Goal: Task Accomplishment & Management: Manage account settings

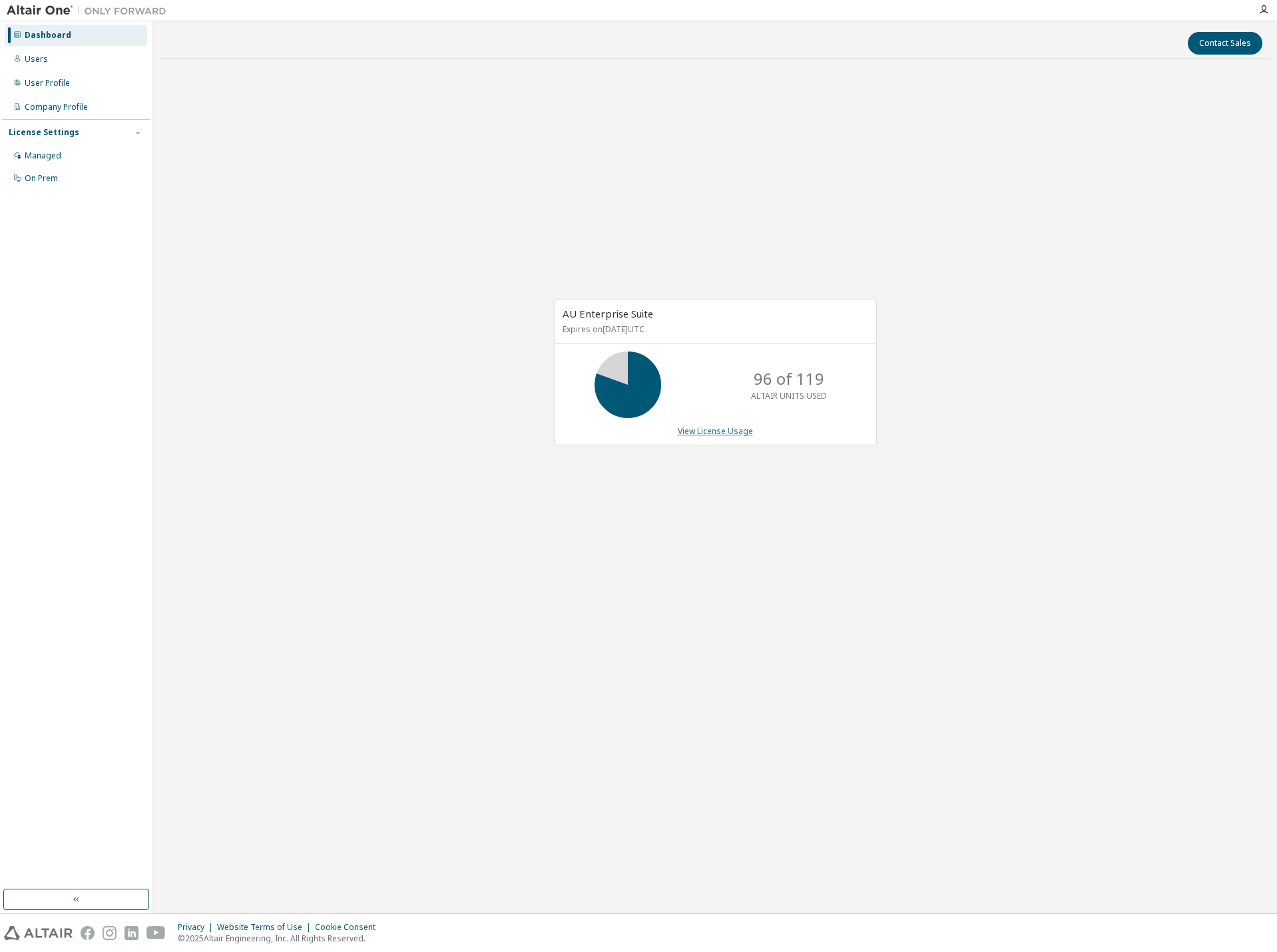
click at [728, 428] on link "View License Usage" at bounding box center [716, 431] width 75 height 11
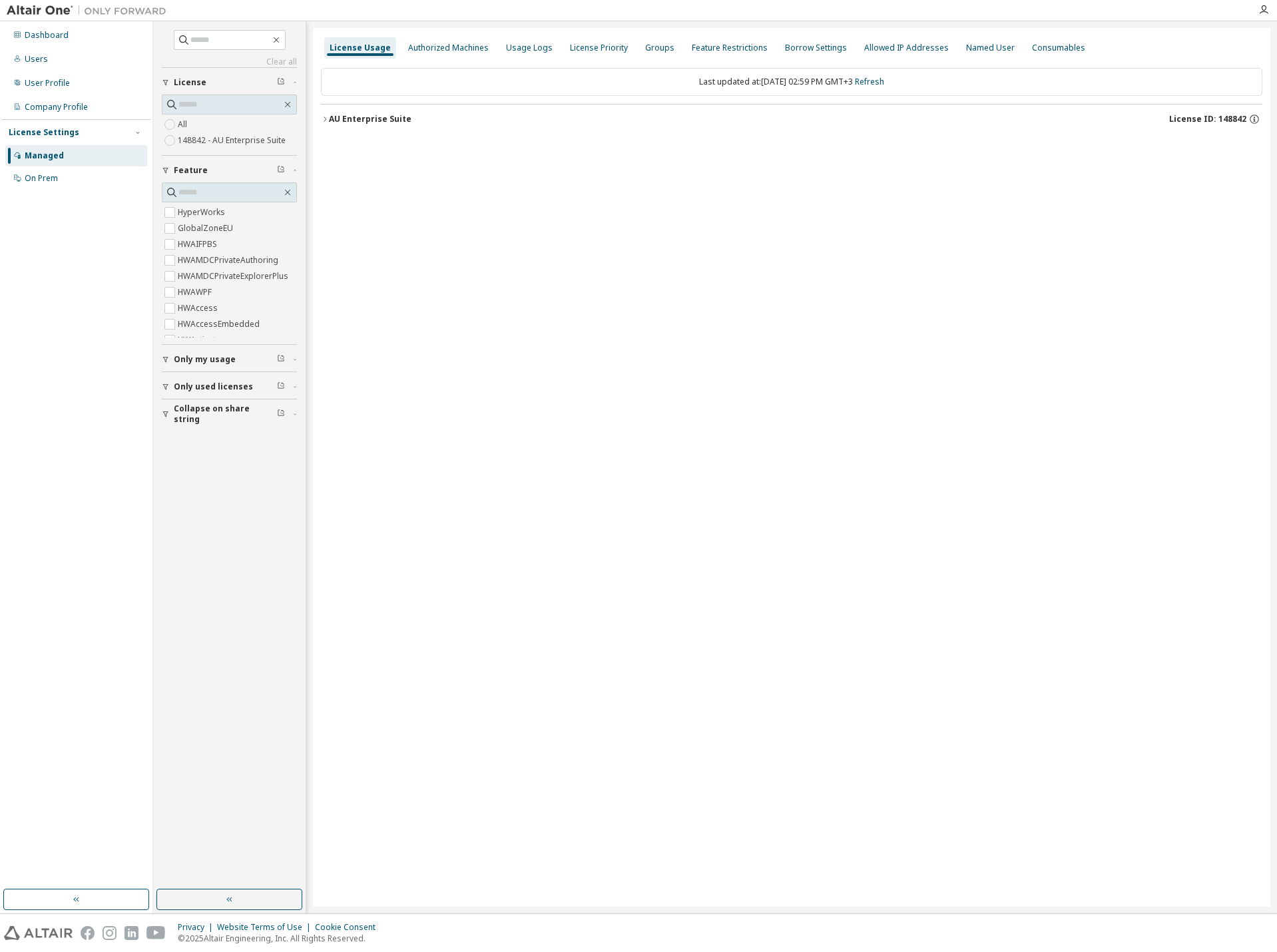
click at [358, 125] on button "AU Enterprise Suite License ID: 148842" at bounding box center [792, 119] width 941 height 30
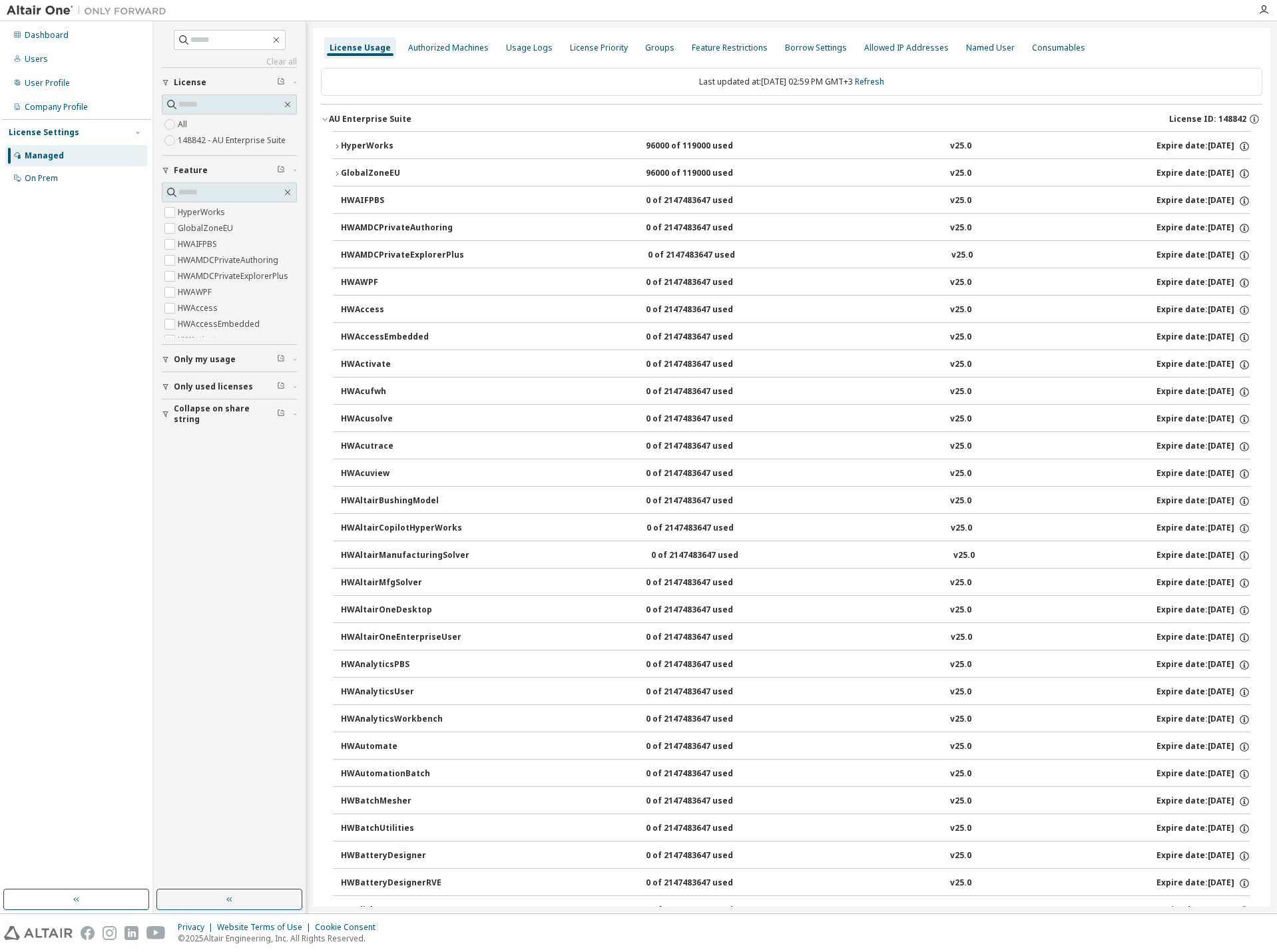
click at [401, 141] on div "HyperWorks" at bounding box center [401, 147] width 120 height 12
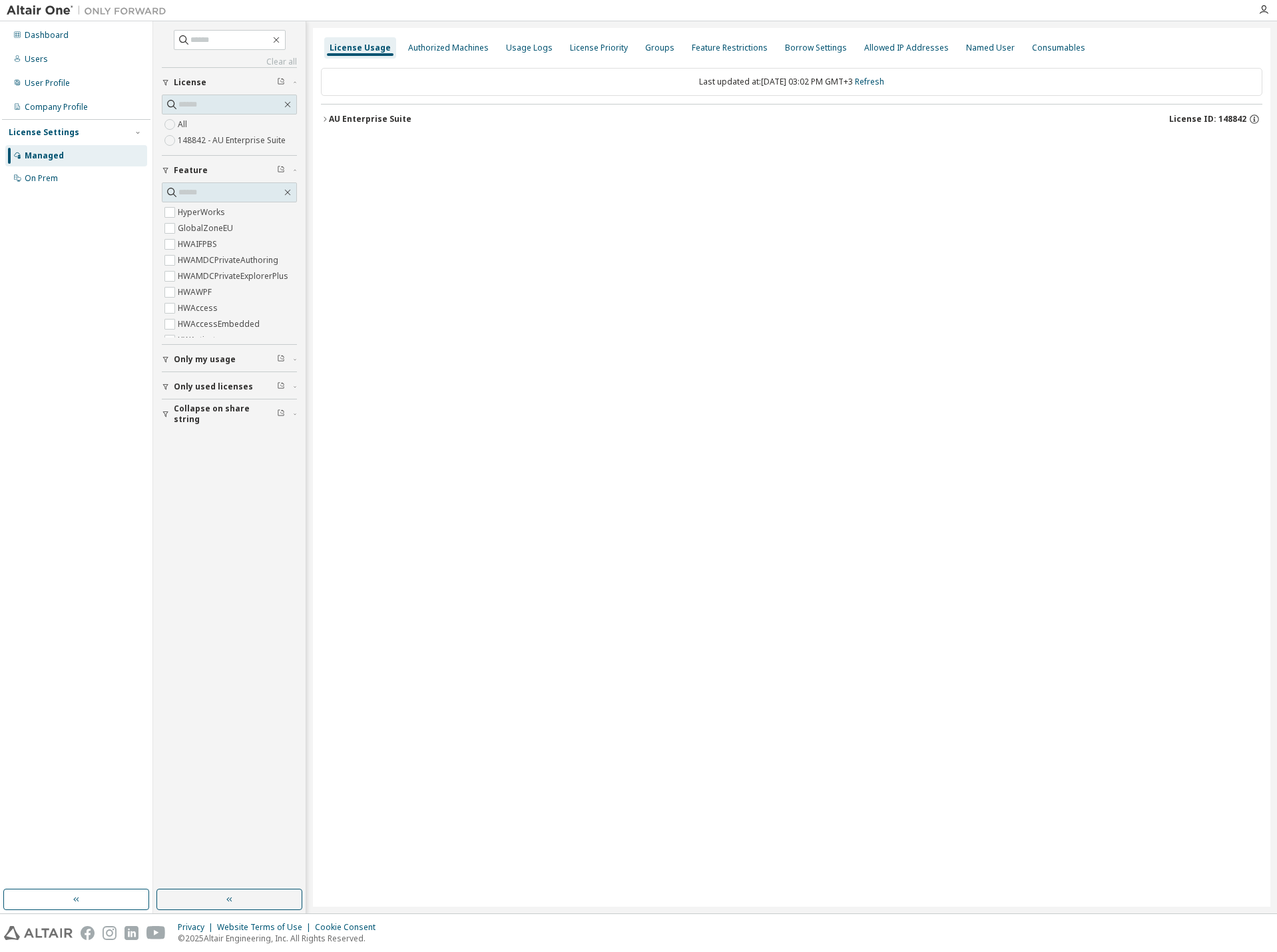
click at [347, 121] on div "AU Enterprise Suite" at bounding box center [370, 119] width 83 height 11
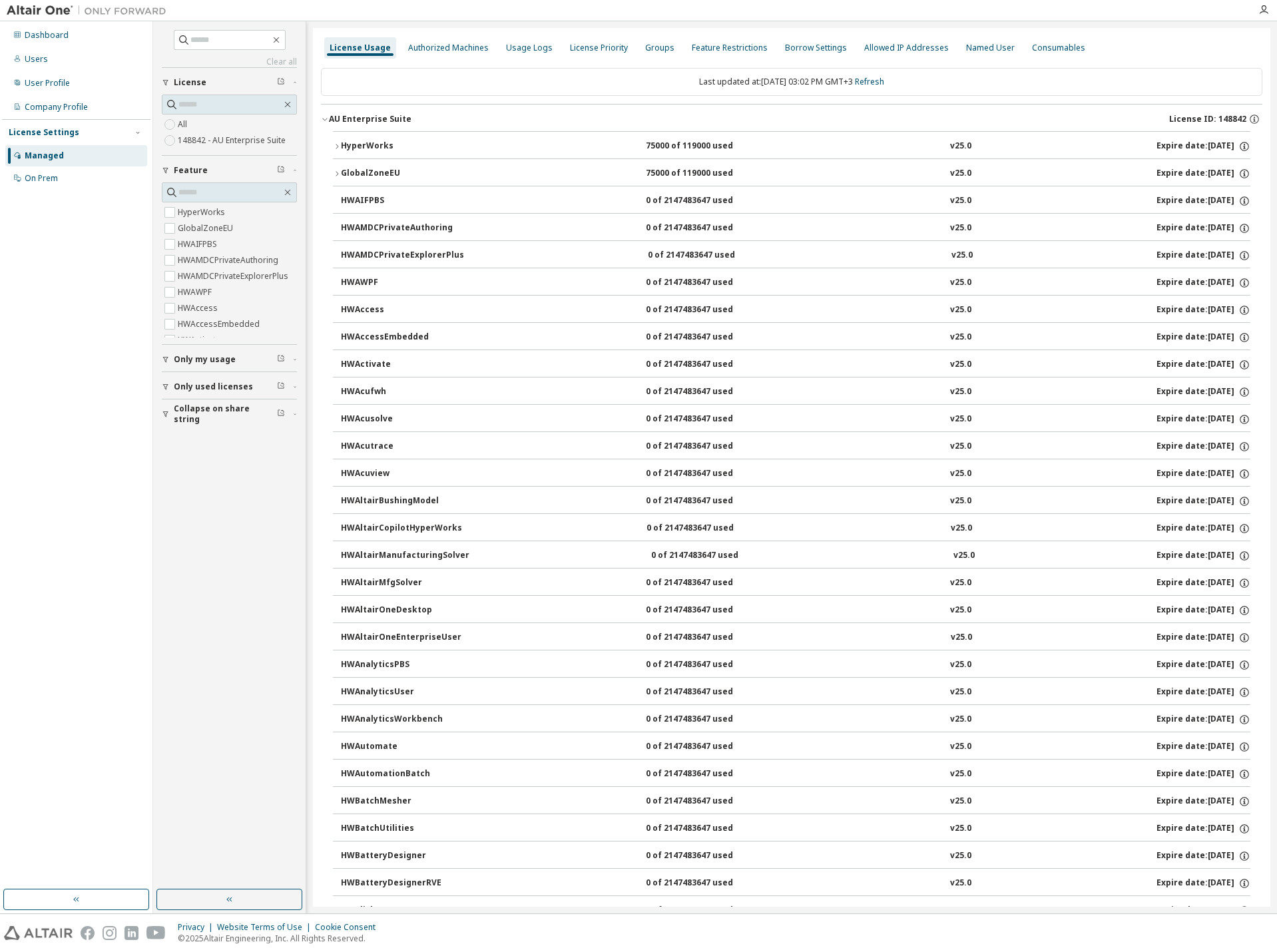
click at [378, 141] on div "HyperWorks" at bounding box center [401, 147] width 120 height 12
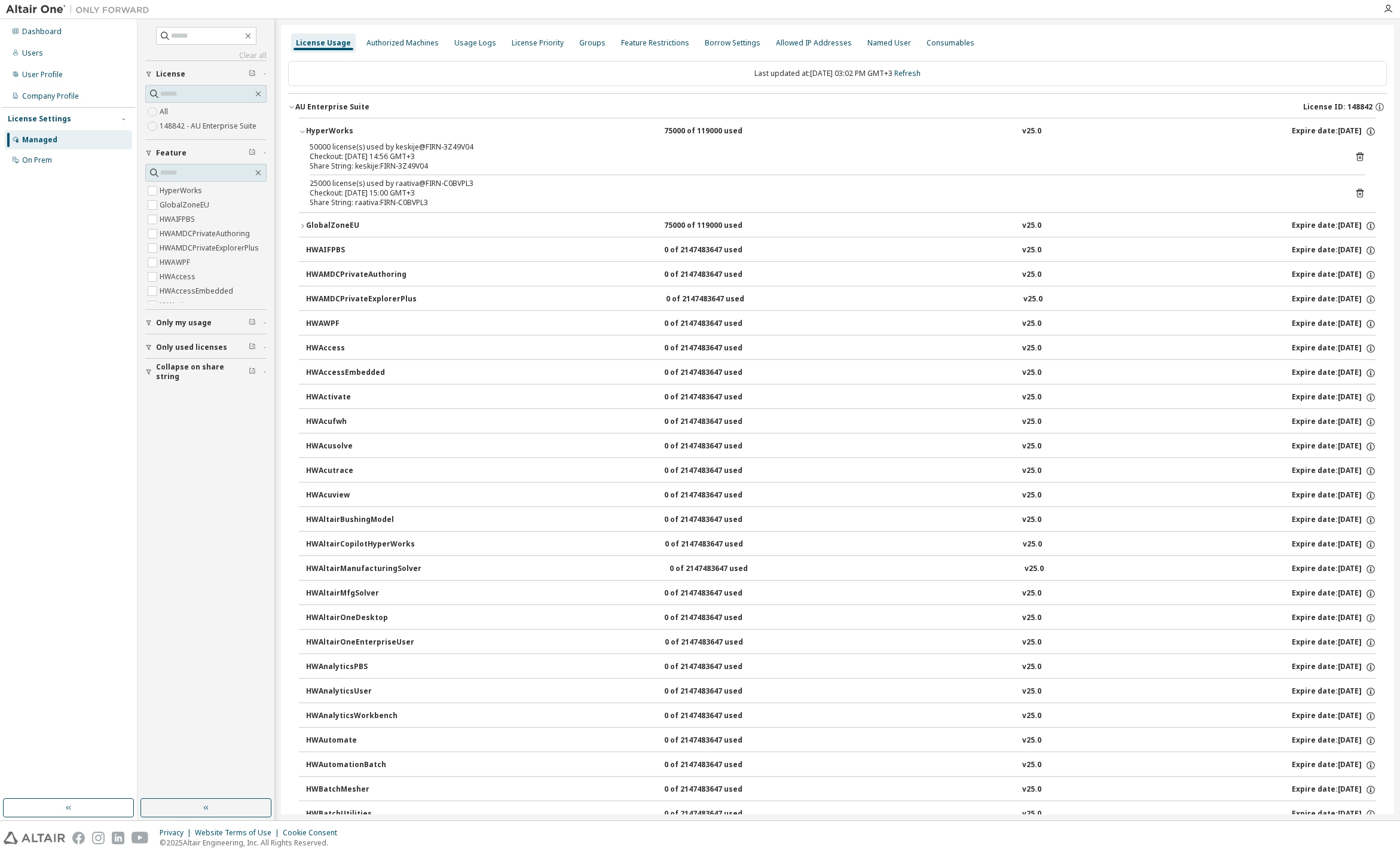
click at [1146, 194] on icon at bounding box center [1360, 193] width 11 height 11
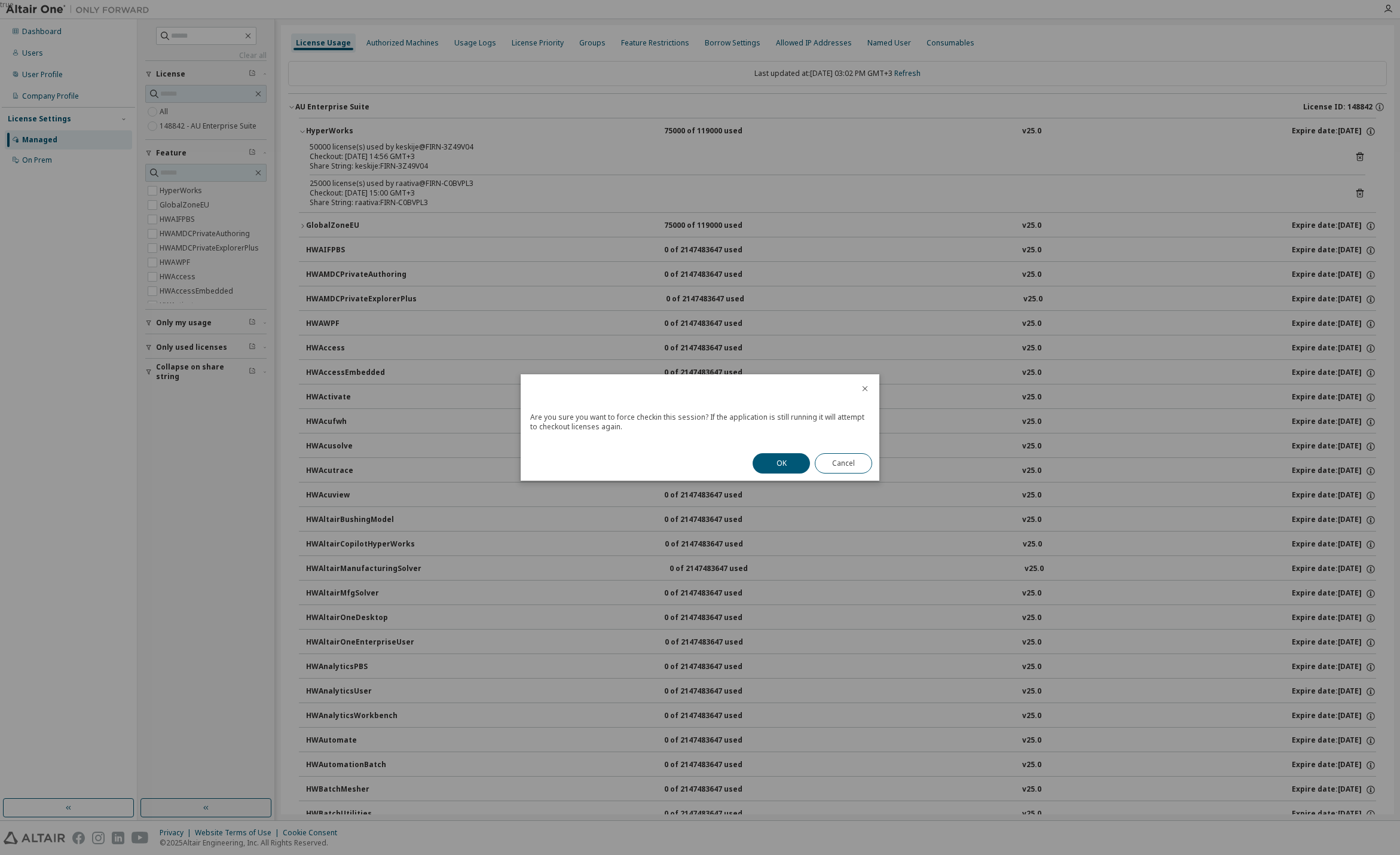
click at [788, 466] on button "OK" at bounding box center [781, 464] width 57 height 21
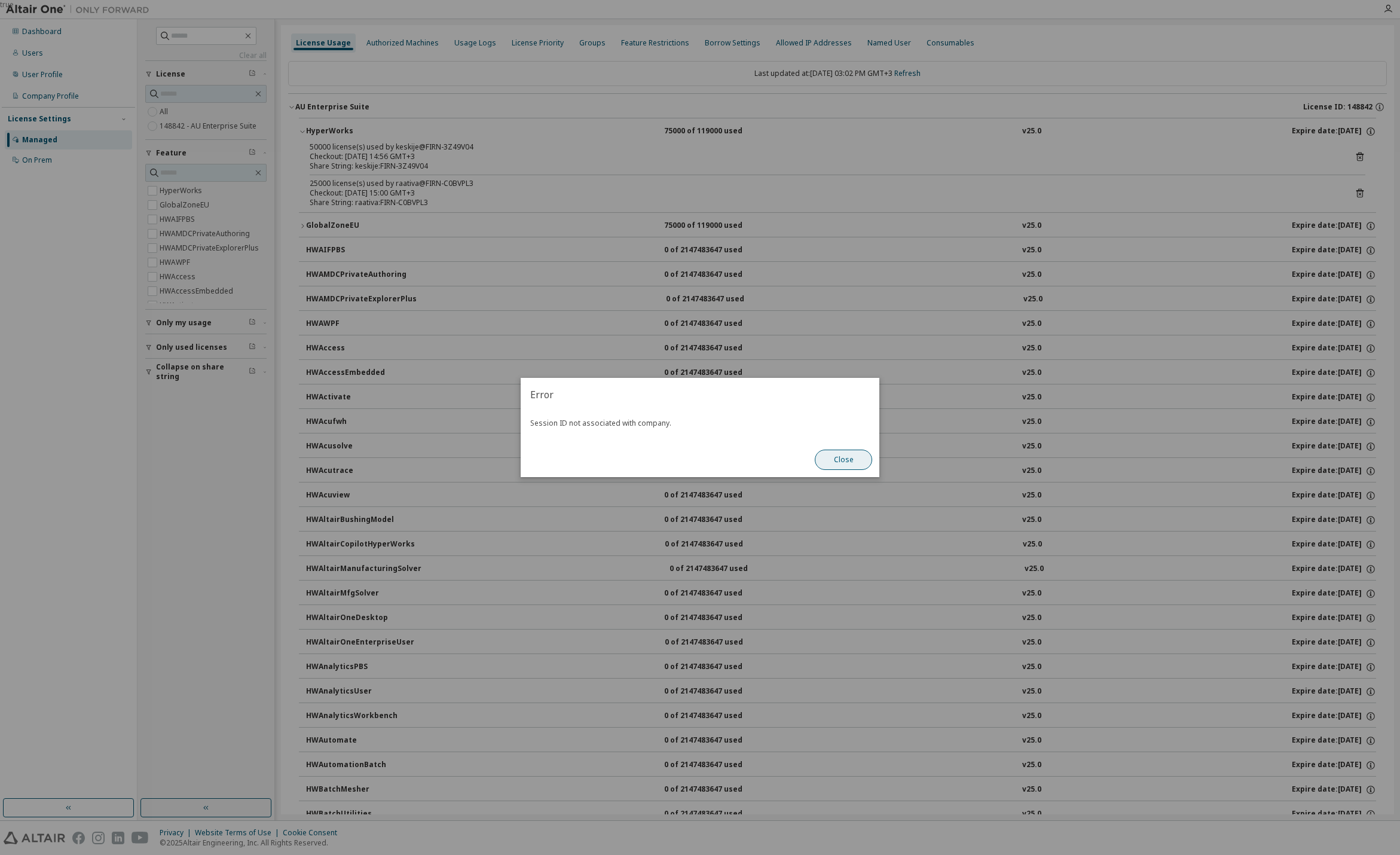
click at [822, 457] on button "Close" at bounding box center [843, 460] width 57 height 21
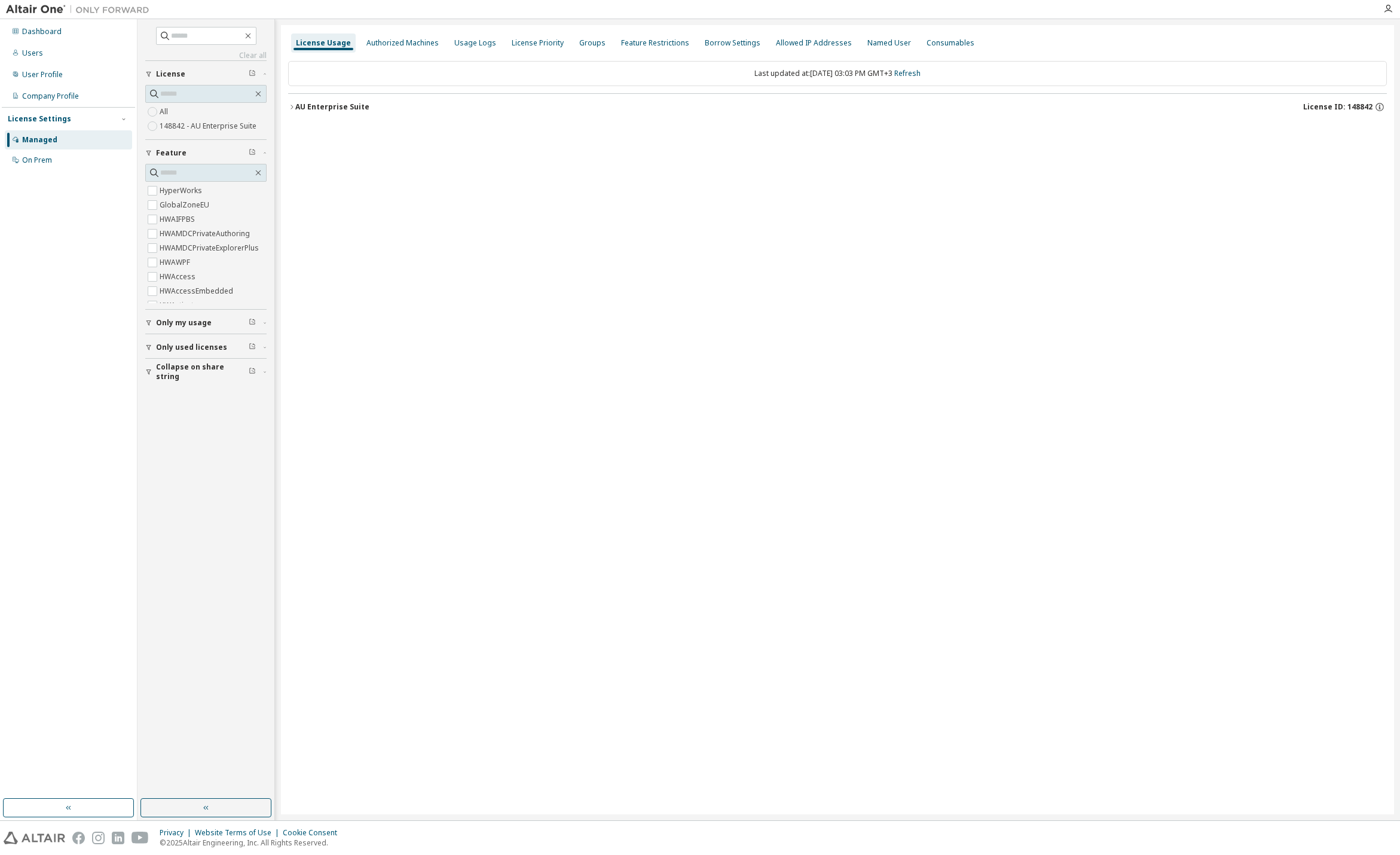
click at [347, 111] on div "AU Enterprise Suite" at bounding box center [332, 107] width 74 height 10
